Goal: Task Accomplishment & Management: Complete application form

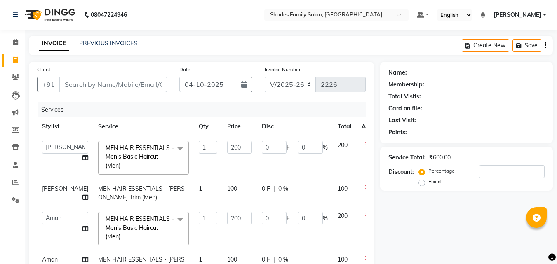
select select "7447"
select select "69687"
select select "service"
select select "89612"
type input "9"
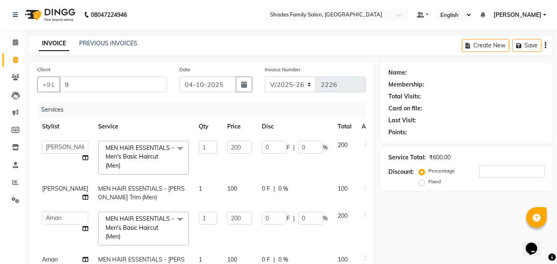
type input "0"
type input "9110437296"
click at [153, 88] on span "Add Client" at bounding box center [146, 84] width 33 height 8
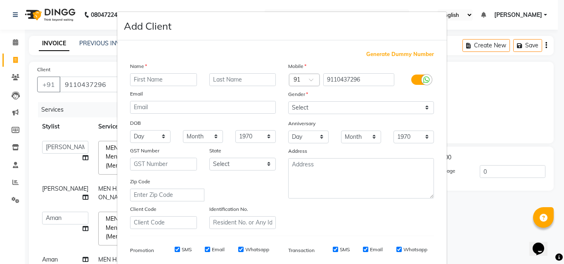
click at [167, 78] on input "text" at bounding box center [163, 79] width 67 height 13
type input "Thanish"
click at [297, 104] on select "Select Male Female Other Prefer Not To Say" at bounding box center [361, 107] width 146 height 13
select select "male"
click at [288, 101] on select "Select Male Female Other Prefer Not To Say" at bounding box center [361, 107] width 146 height 13
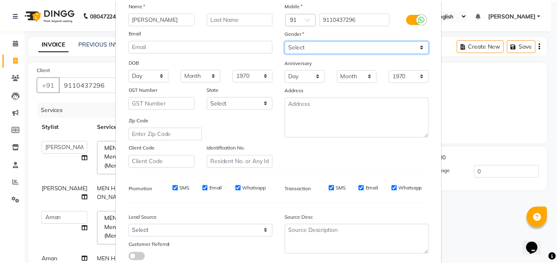
scroll to position [116, 0]
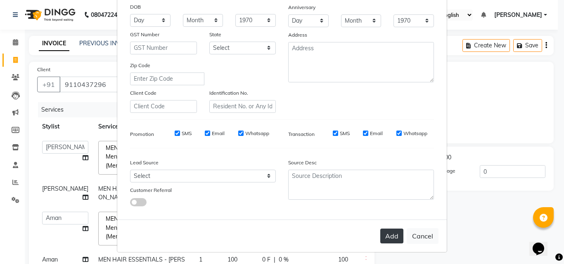
click at [389, 236] on button "Add" at bounding box center [391, 236] width 23 height 15
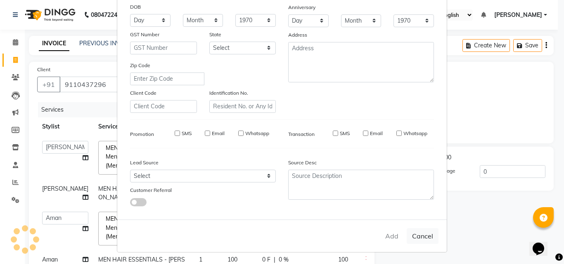
select select
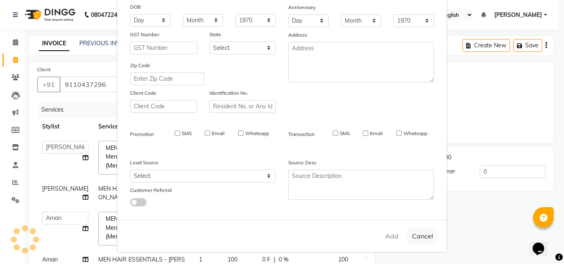
select select
checkbox input "false"
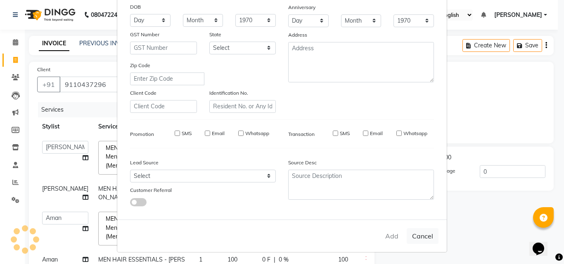
checkbox input "false"
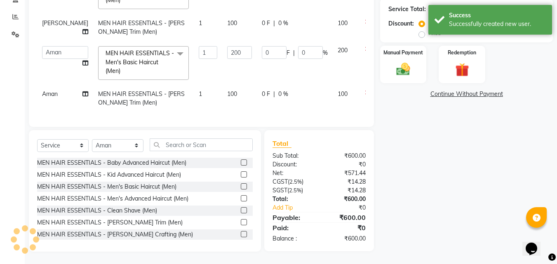
scroll to position [90, 0]
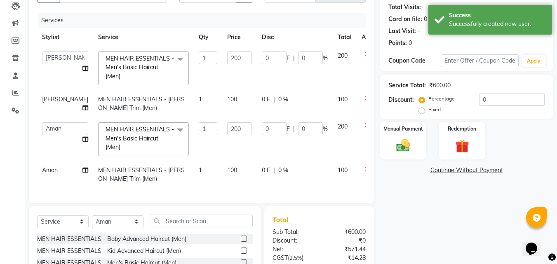
click at [365, 169] on icon at bounding box center [367, 169] width 5 height 6
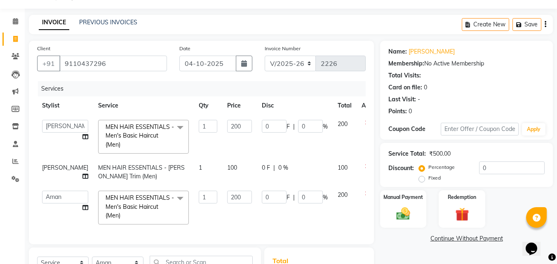
scroll to position [62, 0]
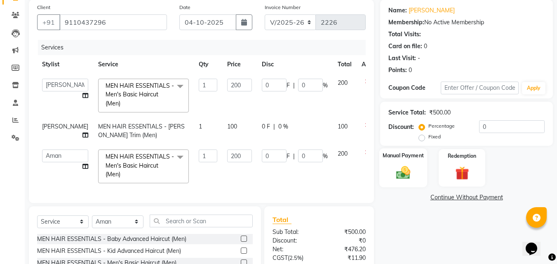
click at [404, 177] on img at bounding box center [403, 173] width 23 height 17
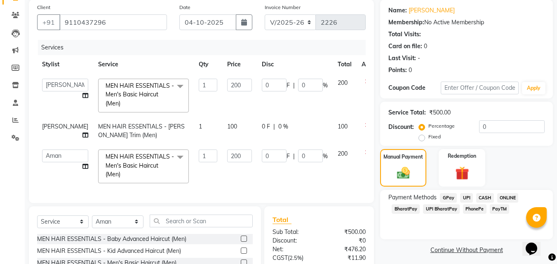
click at [487, 198] on span "CASH" at bounding box center [486, 198] width 18 height 9
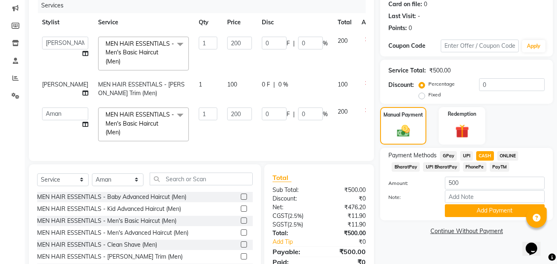
scroll to position [145, 0]
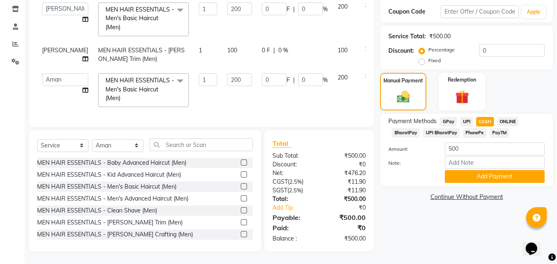
click at [479, 177] on div "Payment Methods GPay UPI CASH ONLINE BharatPay UPI BharatPay PhonePe PayTM Amou…" at bounding box center [466, 150] width 173 height 73
click at [478, 170] on button "Add Payment" at bounding box center [495, 176] width 100 height 13
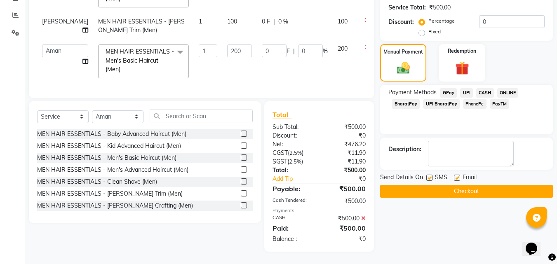
scroll to position [174, 0]
click at [478, 185] on button "Checkout" at bounding box center [466, 191] width 173 height 13
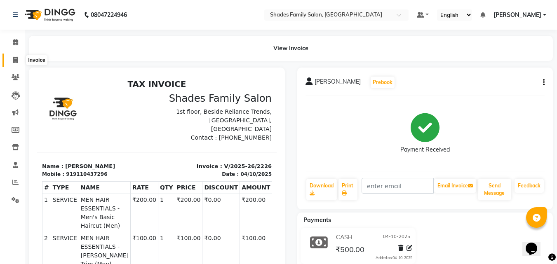
drag, startPoint x: 16, startPoint y: 60, endPoint x: 20, endPoint y: 58, distance: 4.4
click at [16, 60] on icon at bounding box center [15, 60] width 5 height 6
select select "service"
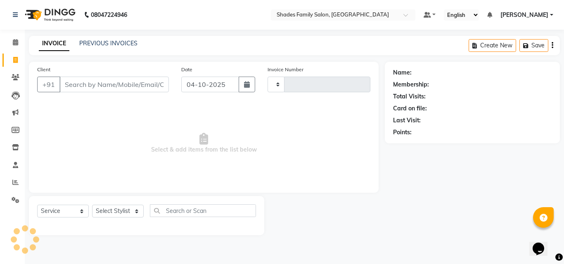
type input "2227"
select select "7447"
click at [125, 212] on select "Select Stylist Aman Anjali Monica Namrutha Ranjith Zeeshan" at bounding box center [118, 211] width 52 height 13
select select "83622"
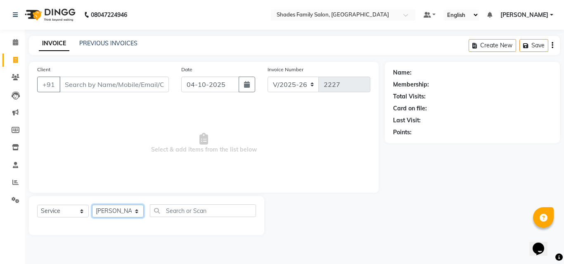
click at [92, 205] on select "Select Stylist Aman Anjali Monica Namrutha Ranjith Zeeshan" at bounding box center [118, 211] width 52 height 13
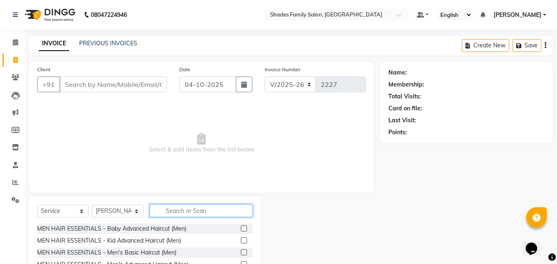
click at [174, 209] on input "text" at bounding box center [201, 211] width 103 height 13
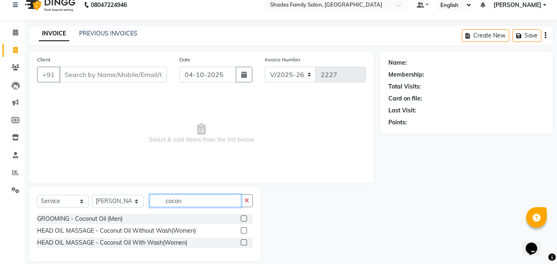
scroll to position [19, 0]
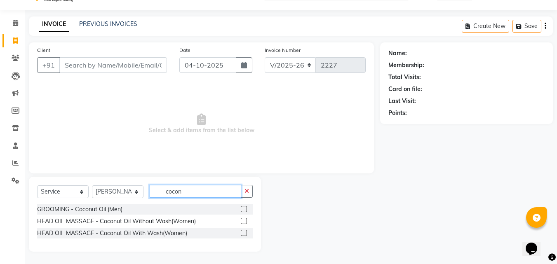
type input "cocon"
click at [243, 232] on label at bounding box center [244, 233] width 6 height 6
click at [243, 232] on input "checkbox" at bounding box center [243, 233] width 5 height 5
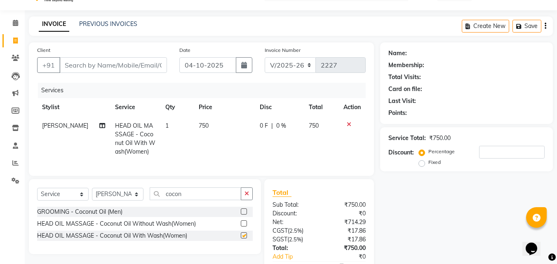
checkbox input "false"
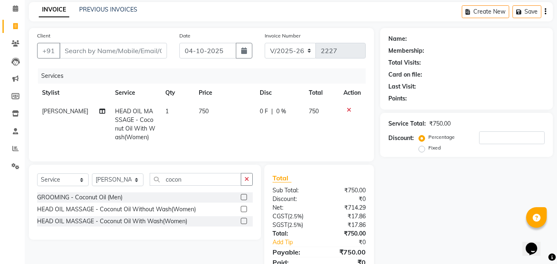
scroll to position [74, 0]
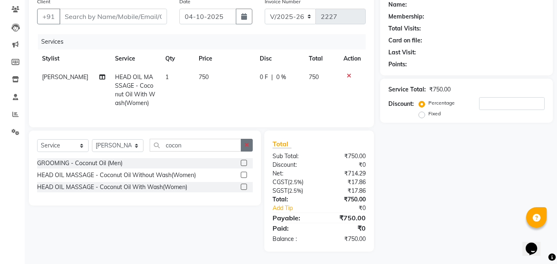
click at [248, 144] on icon "button" at bounding box center [247, 145] width 5 height 6
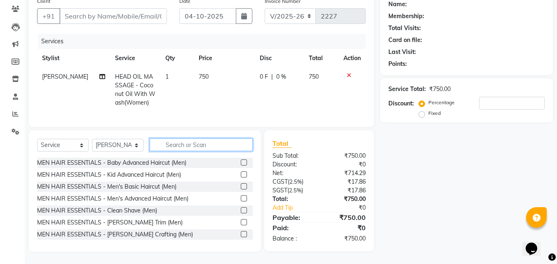
click at [218, 144] on input "text" at bounding box center [201, 145] width 103 height 13
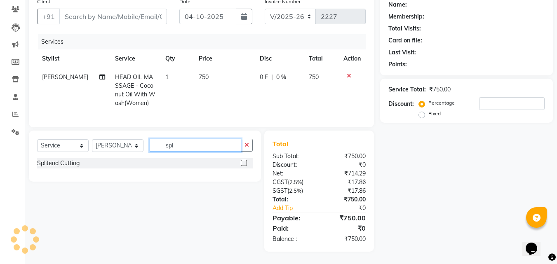
type input "spl"
click at [246, 164] on label at bounding box center [244, 163] width 6 height 6
click at [246, 164] on input "checkbox" at bounding box center [243, 163] width 5 height 5
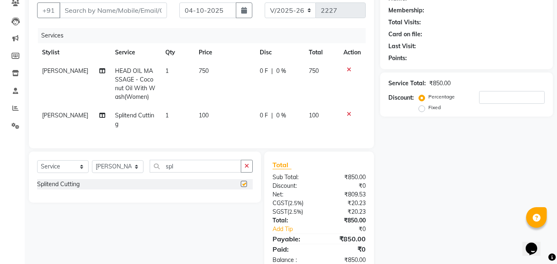
checkbox input "false"
drag, startPoint x: 205, startPoint y: 119, endPoint x: 207, endPoint y: 141, distance: 22.4
click at [212, 131] on td "100" at bounding box center [224, 119] width 61 height 27
select select "83622"
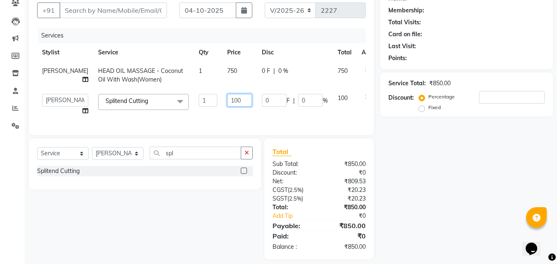
click at [227, 104] on input "100" at bounding box center [239, 100] width 25 height 13
type input "1"
type input "300"
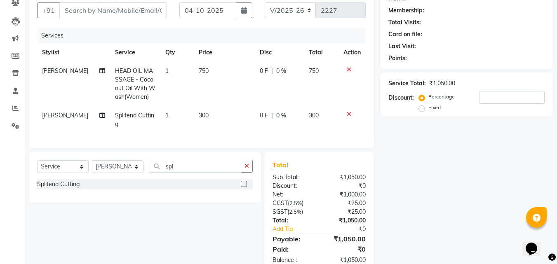
click at [228, 110] on td "300" at bounding box center [224, 119] width 61 height 27
select select "83622"
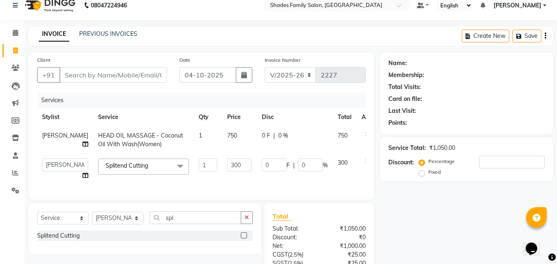
scroll to position [0, 0]
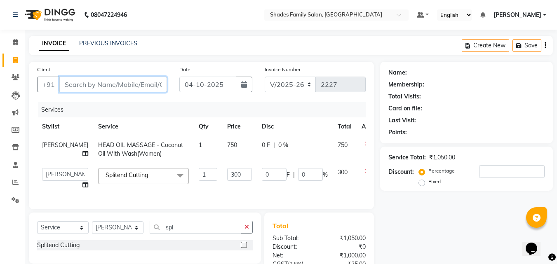
click at [135, 81] on input "Client" at bounding box center [113, 85] width 108 height 16
click at [131, 84] on input "Client" at bounding box center [113, 85] width 108 height 16
type input "3"
type input "0"
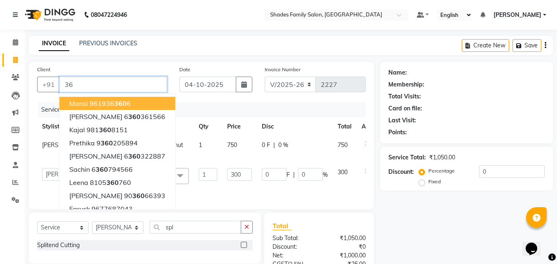
type input "3"
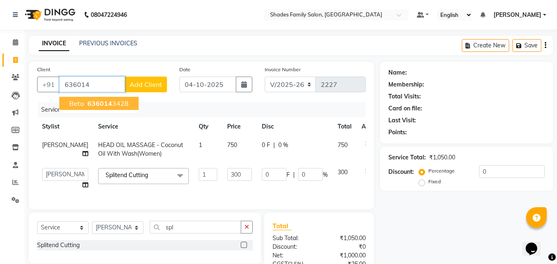
click at [118, 104] on ngb-highlight "636014 3428" at bounding box center [107, 103] width 43 height 8
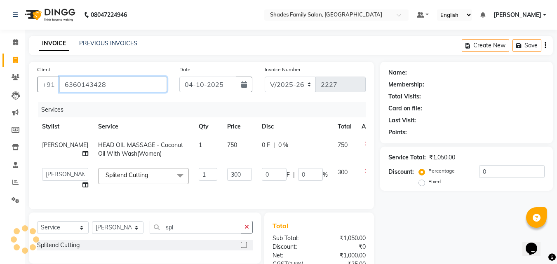
type input "6360143428"
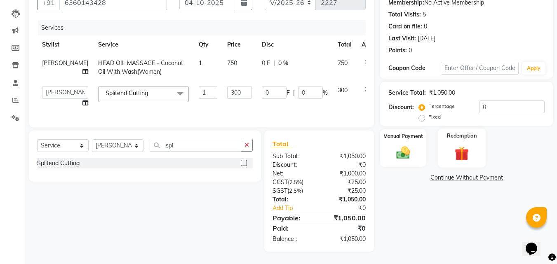
scroll to position [88, 0]
click at [224, 56] on td "750" at bounding box center [239, 67] width 35 height 27
select select "83622"
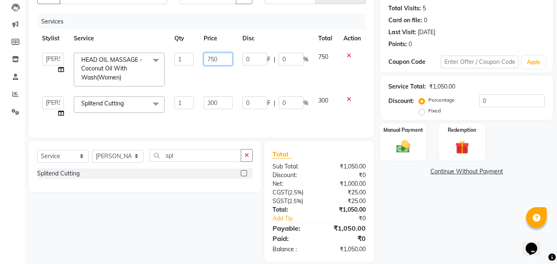
click at [224, 57] on input "750" at bounding box center [218, 59] width 28 height 13
type input "700"
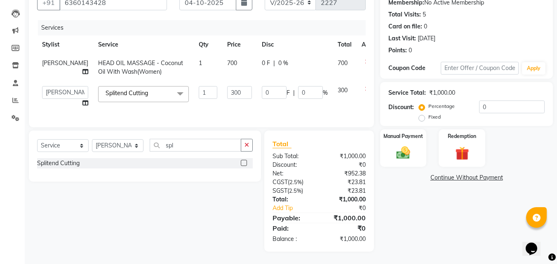
click at [231, 82] on tbody "Ranjith HEAD OIL MASSAGE - Coconut Oil With Wash(Women) 1 700 0 F | 0 % 700 Ama…" at bounding box center [210, 83] width 347 height 59
click at [400, 145] on img at bounding box center [403, 153] width 23 height 17
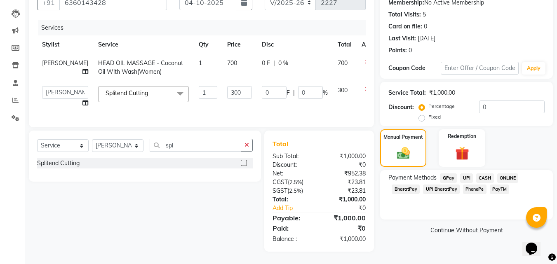
click at [507, 174] on span "ONLINE" at bounding box center [508, 178] width 21 height 9
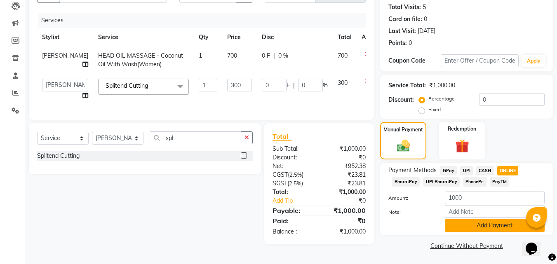
scroll to position [90, 0]
click at [484, 221] on button "Add Payment" at bounding box center [495, 225] width 100 height 13
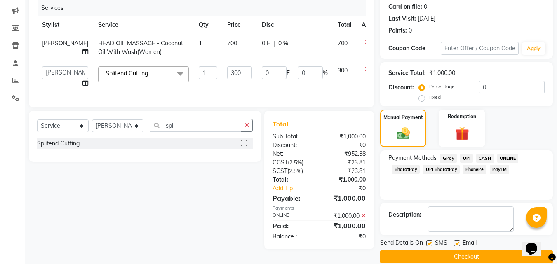
scroll to position [113, 0]
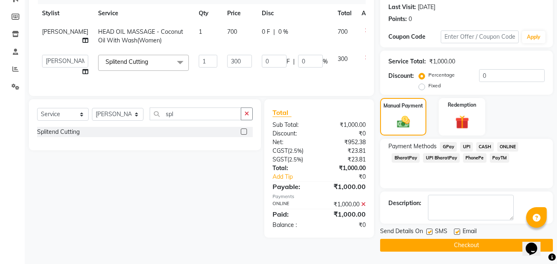
click at [482, 245] on button "Checkout" at bounding box center [466, 245] width 173 height 13
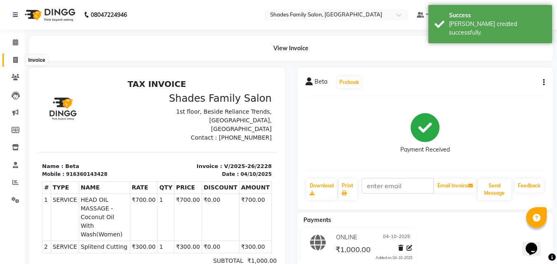
click at [17, 61] on icon at bounding box center [15, 60] width 5 height 6
select select "service"
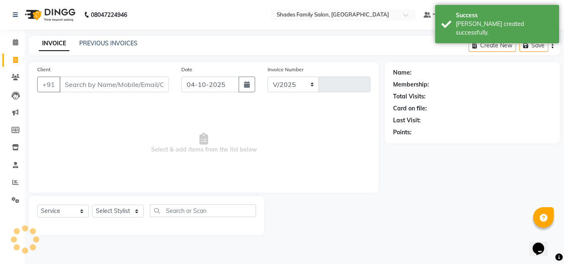
select select "7447"
type input "2229"
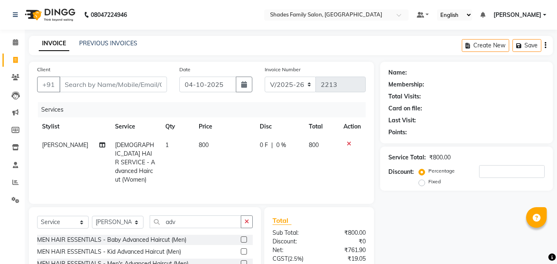
select select "7447"
select select "service"
select select "83622"
click at [14, 59] on icon at bounding box center [15, 60] width 5 height 6
select select "service"
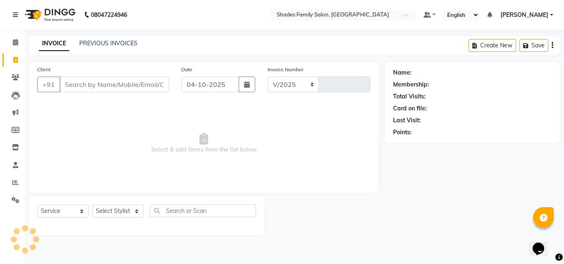
select select "7447"
type input "2227"
click at [136, 42] on link "PREVIOUS INVOICES" at bounding box center [108, 43] width 58 height 7
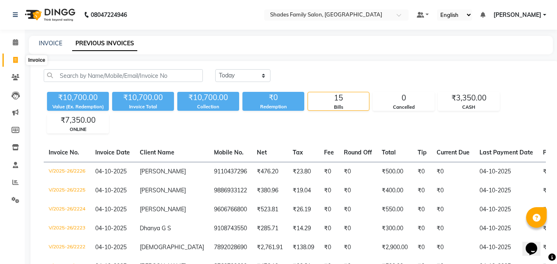
click at [15, 60] on icon at bounding box center [15, 60] width 5 height 6
select select "service"
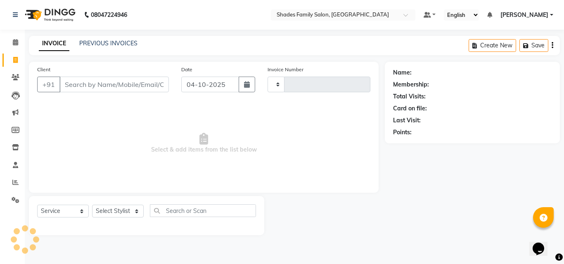
type input "2227"
select select "7447"
select select "service"
select select "7447"
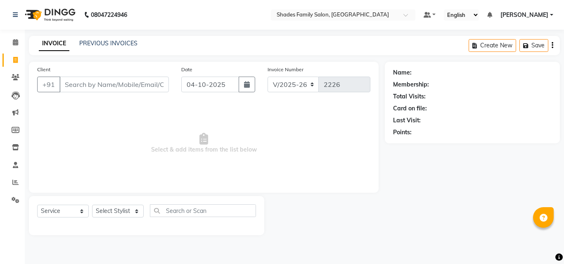
select select "service"
select select "69687"
click at [92, 205] on select "Select Stylist [PERSON_NAME] [PERSON_NAME] [PERSON_NAME]" at bounding box center [118, 211] width 52 height 13
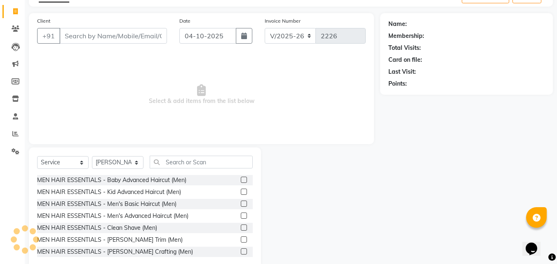
scroll to position [66, 0]
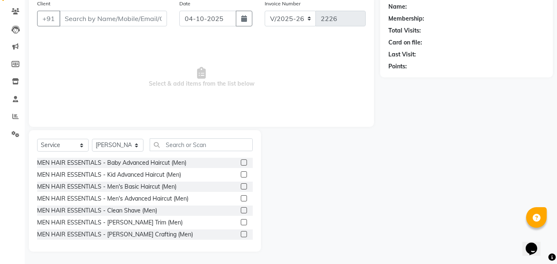
click at [241, 220] on label at bounding box center [244, 223] width 6 height 6
click at [241, 220] on input "checkbox" at bounding box center [243, 222] width 5 height 5
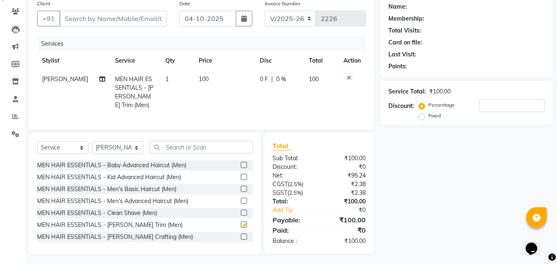
scroll to position [0, 0]
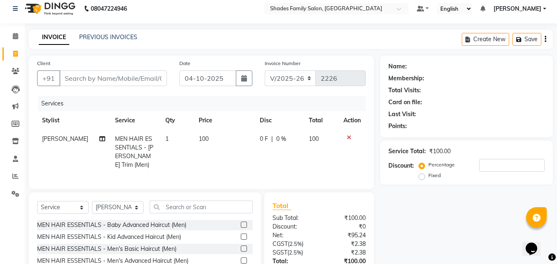
checkbox input "false"
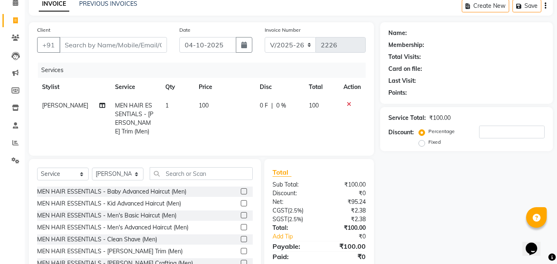
scroll to position [25, 0]
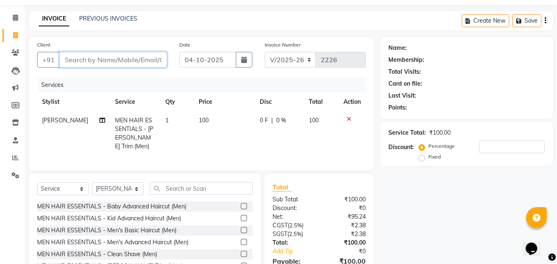
click at [142, 61] on input "Client" at bounding box center [113, 60] width 108 height 16
type input "6"
type input "0"
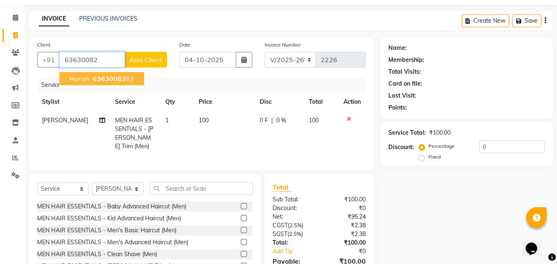
click at [123, 78] on span "63630082" at bounding box center [109, 79] width 33 height 8
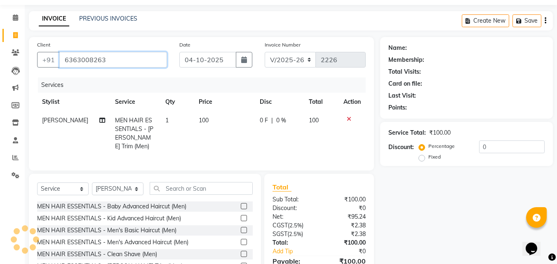
type input "6363008263"
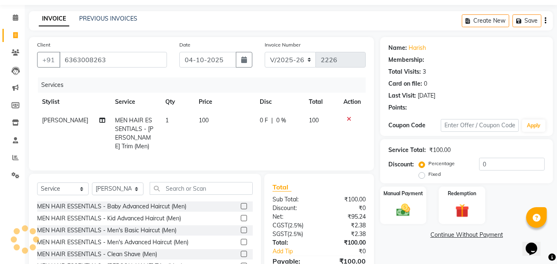
scroll to position [66, 0]
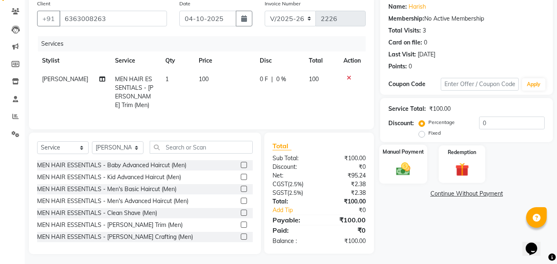
click at [408, 179] on div "Manual Payment" at bounding box center [404, 164] width 48 height 39
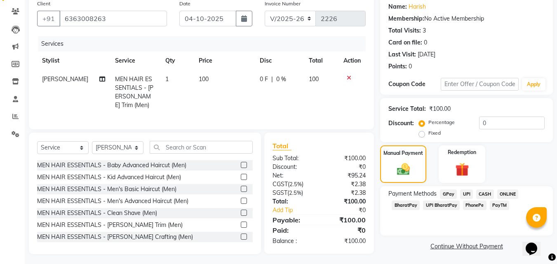
click at [480, 190] on span "CASH" at bounding box center [486, 194] width 18 height 9
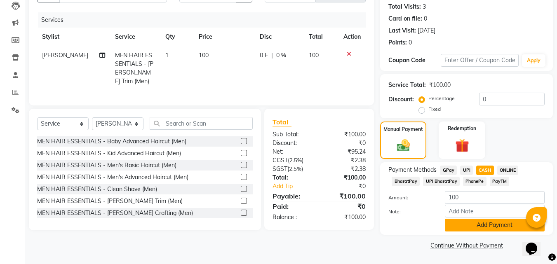
click at [476, 226] on button "Add Payment" at bounding box center [495, 225] width 100 height 13
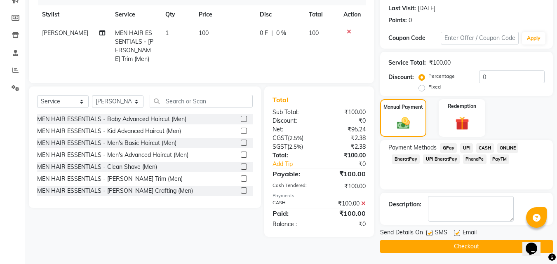
scroll to position [113, 0]
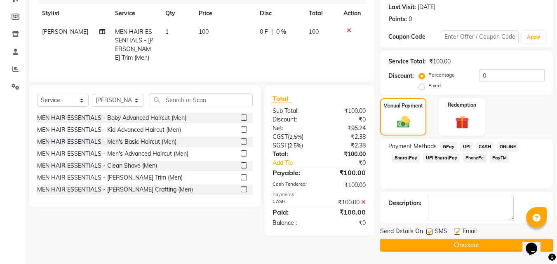
click at [474, 245] on button "Checkout" at bounding box center [466, 245] width 173 height 13
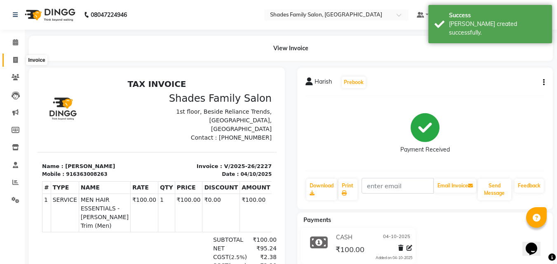
drag, startPoint x: 14, startPoint y: 58, endPoint x: 24, endPoint y: 49, distance: 12.9
click at [14, 58] on icon at bounding box center [15, 60] width 5 height 6
select select "service"
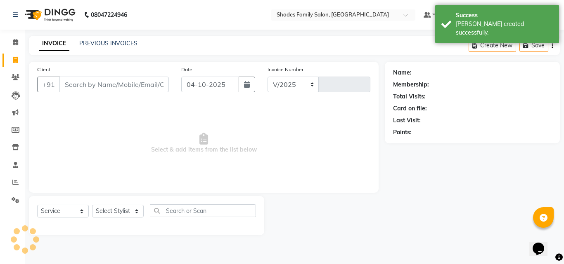
select select "7447"
type input "2228"
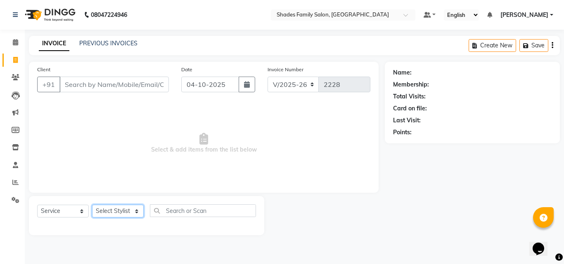
click at [102, 213] on select "Select Stylist Aman Anjali Monica Namrutha Ranjith Zeeshan" at bounding box center [118, 211] width 52 height 13
select select "89612"
click at [92, 205] on select "Select Stylist Aman Anjali Monica Namrutha Ranjith Zeeshan" at bounding box center [118, 211] width 52 height 13
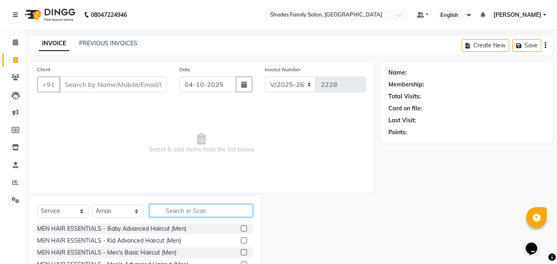
click at [174, 209] on input "text" at bounding box center [201, 211] width 103 height 13
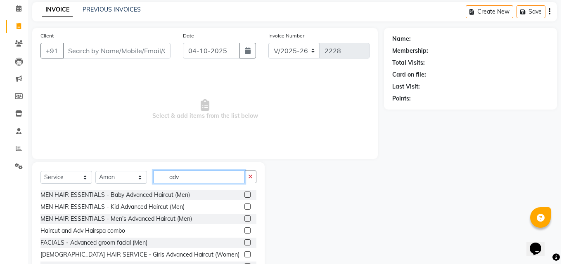
scroll to position [66, 0]
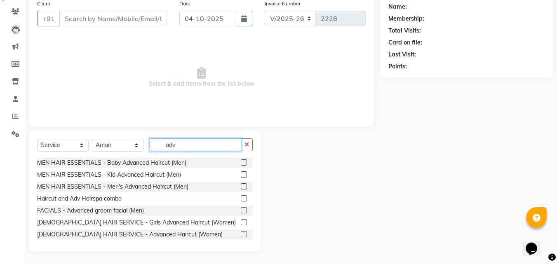
type input "adv"
click at [241, 234] on label at bounding box center [244, 234] width 6 height 6
click at [241, 234] on input "checkbox" at bounding box center [243, 234] width 5 height 5
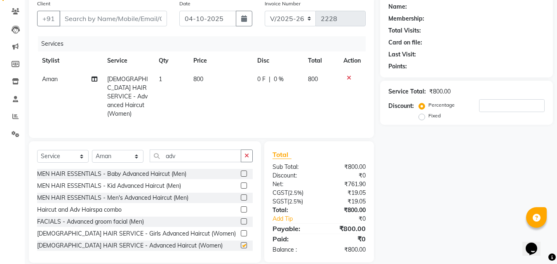
checkbox input "false"
click at [125, 20] on input "Client" at bounding box center [113, 19] width 108 height 16
type input "8"
type input "0"
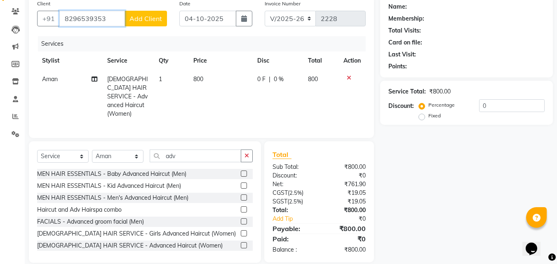
type input "8296539353"
click at [142, 20] on span "Add Client" at bounding box center [146, 18] width 33 height 8
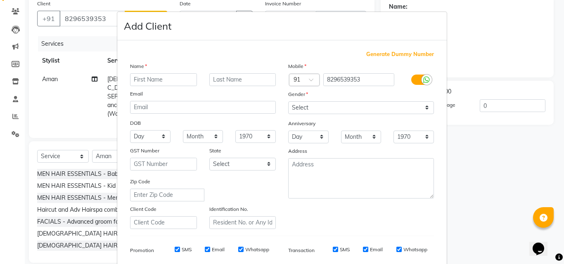
click at [135, 80] on input "text" at bounding box center [163, 79] width 67 height 13
type input "Suchitha"
click at [360, 113] on select "Select Male Female Other Prefer Not To Say" at bounding box center [361, 107] width 146 height 13
select select "female"
click at [288, 101] on select "Select Male Female Other Prefer Not To Say" at bounding box center [361, 107] width 146 height 13
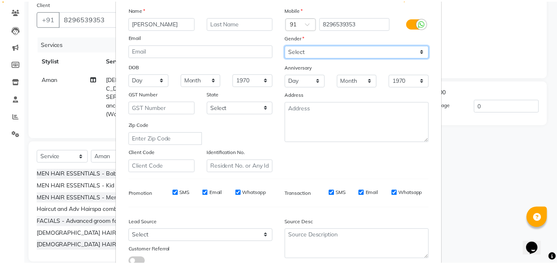
scroll to position [116, 0]
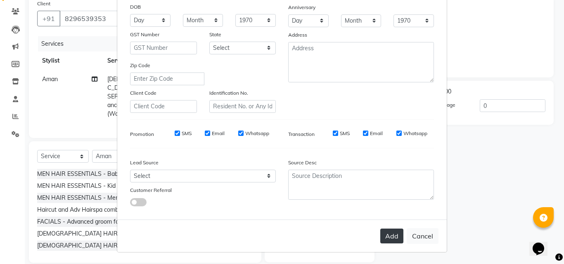
click at [394, 233] on button "Add" at bounding box center [391, 236] width 23 height 15
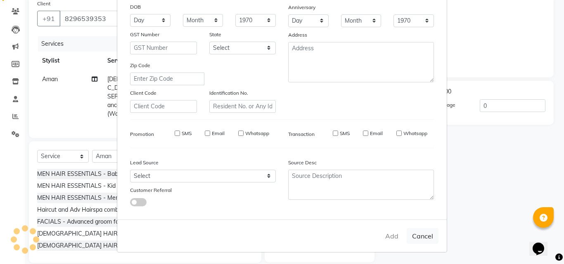
select select
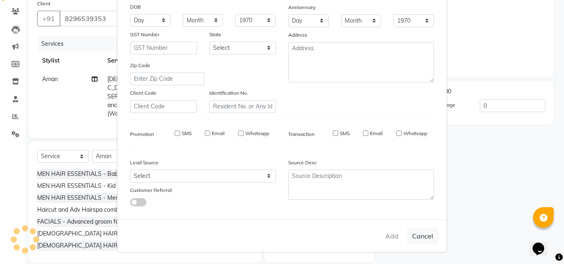
select select
checkbox input "false"
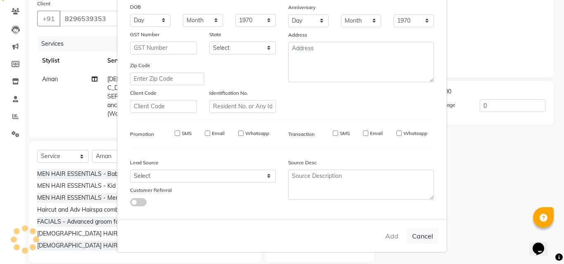
checkbox input "false"
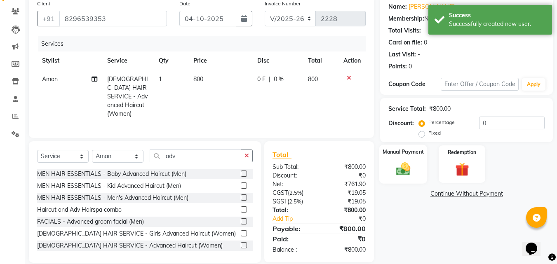
click at [408, 172] on img at bounding box center [403, 169] width 23 height 17
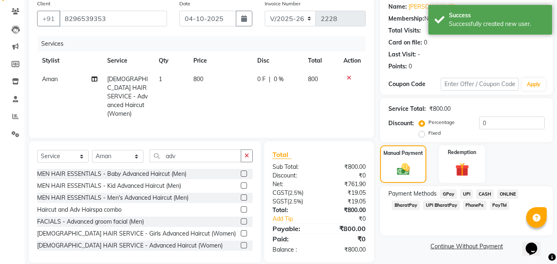
click at [504, 194] on span "ONLINE" at bounding box center [508, 194] width 21 height 9
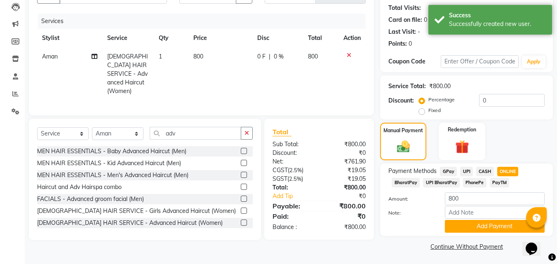
scroll to position [90, 0]
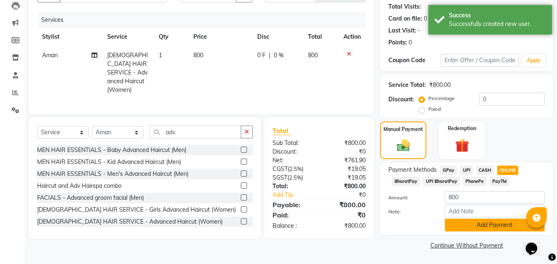
click at [491, 226] on button "Add Payment" at bounding box center [495, 225] width 100 height 13
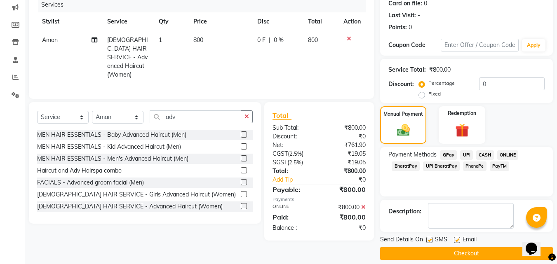
scroll to position [113, 0]
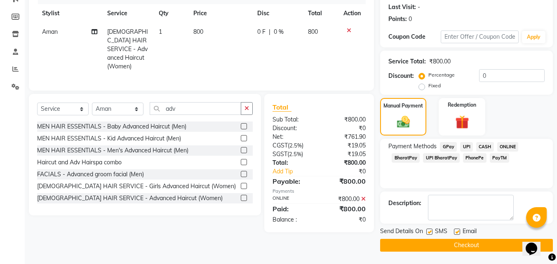
click at [437, 238] on div "Send Details On SMS Email Checkout" at bounding box center [466, 239] width 173 height 25
click at [437, 242] on button "Checkout" at bounding box center [466, 245] width 173 height 13
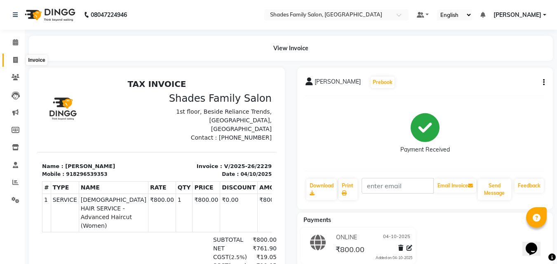
click at [17, 61] on icon at bounding box center [15, 60] width 5 height 6
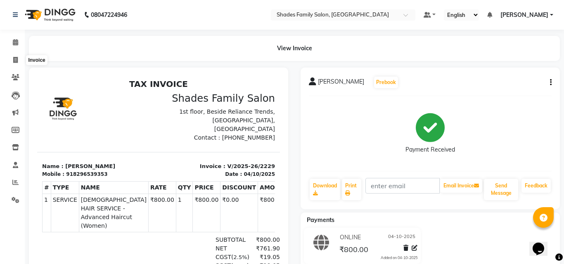
select select "service"
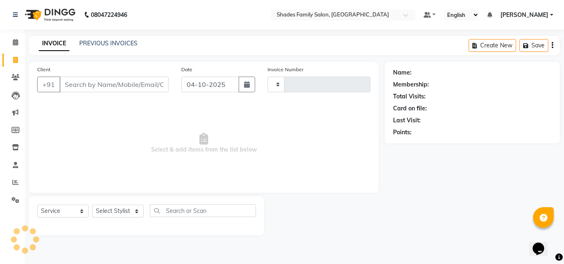
type input "2230"
select select "7447"
